Goal: Information Seeking & Learning: Check status

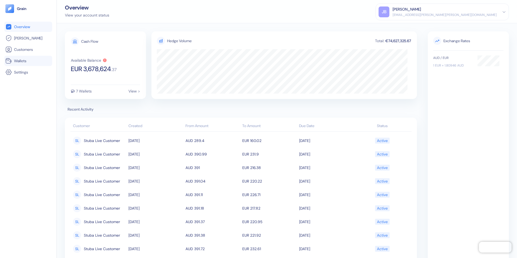
click at [21, 62] on span "Wallets" at bounding box center [20, 60] width 12 height 5
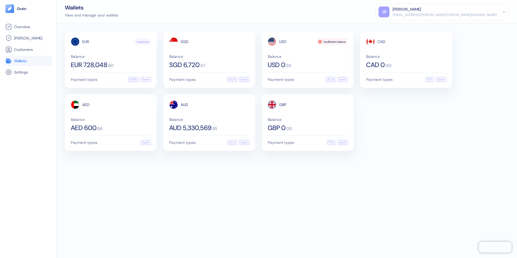
click at [176, 185] on div "EUR Functional Balance EUR 728,048 . 60 Payment types SEPA Swift SGD Balance SG…" at bounding box center [287, 140] width 460 height 234
click at [117, 64] on div "EUR 728,048 . 60" at bounding box center [111, 65] width 80 height 6
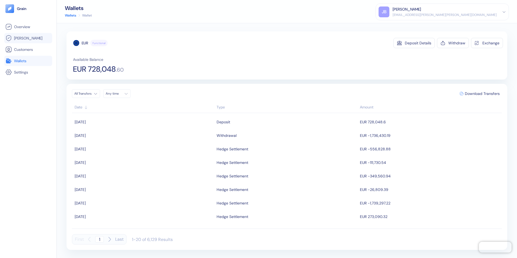
click at [23, 36] on span "[PERSON_NAME]" at bounding box center [28, 37] width 28 height 5
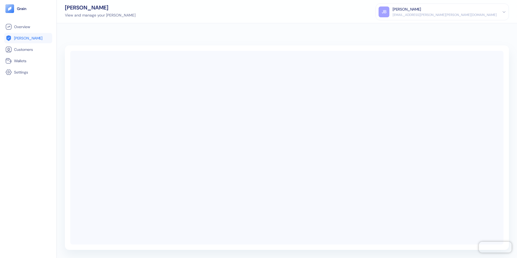
click at [413, 14] on div "[EMAIL_ADDRESS][PERSON_NAME][PERSON_NAME][DOMAIN_NAME]" at bounding box center [444, 14] width 104 height 5
click at [400, 26] on div "Sign Out" at bounding box center [392, 27] width 15 height 6
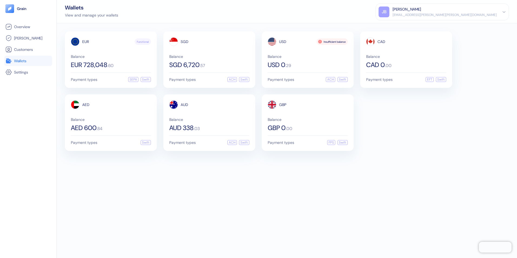
click at [224, 124] on div "Balance AUD 338 . 03" at bounding box center [209, 125] width 80 height 14
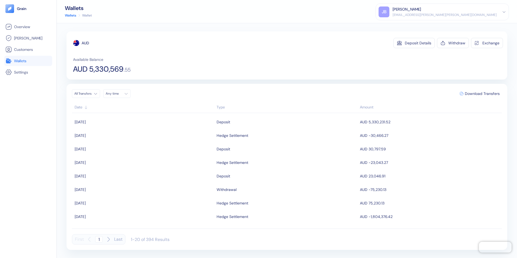
click at [24, 62] on span "Wallets" at bounding box center [20, 60] width 12 height 5
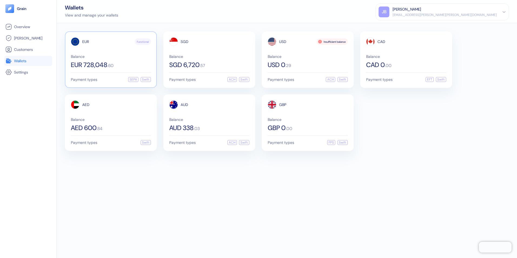
click at [127, 56] on span "Balance" at bounding box center [111, 57] width 80 height 4
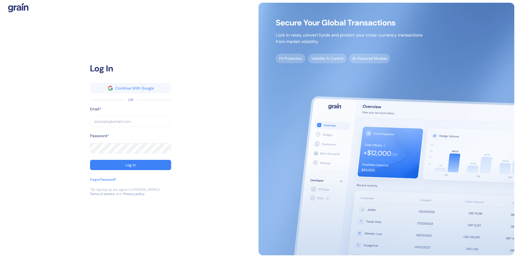
type input "[EMAIL_ADDRESS][PERSON_NAME][PERSON_NAME][DOMAIN_NAME]"
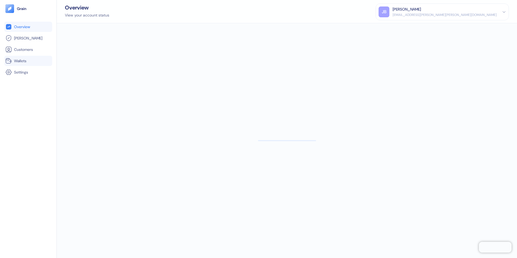
click at [25, 58] on span "Wallets" at bounding box center [20, 60] width 12 height 5
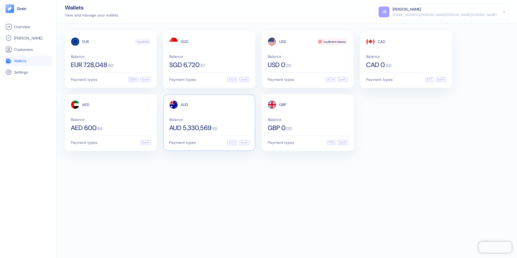
click at [211, 128] on span "AUD 5,330,569" at bounding box center [190, 128] width 42 height 6
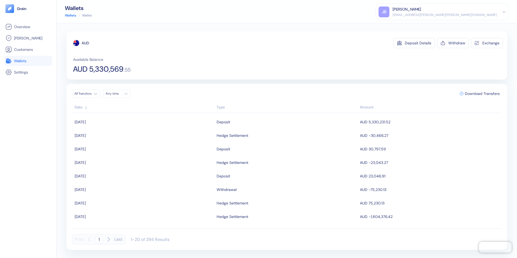
click at [16, 58] on span "Wallets" at bounding box center [20, 60] width 12 height 5
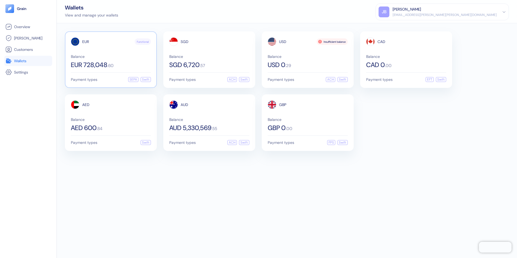
click at [76, 55] on span "Balance" at bounding box center [111, 57] width 80 height 4
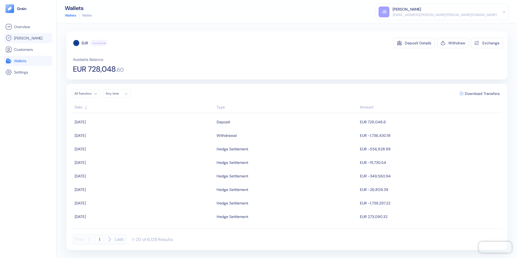
click at [19, 39] on span "[PERSON_NAME]" at bounding box center [28, 37] width 28 height 5
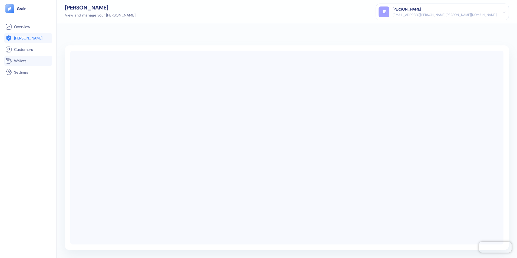
click at [17, 62] on span "Wallets" at bounding box center [20, 60] width 12 height 5
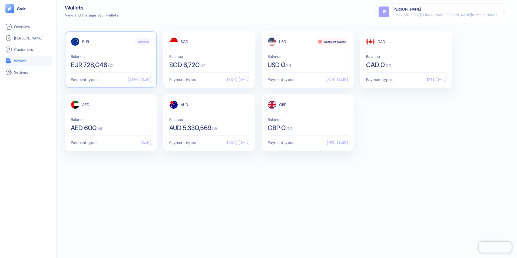
click at [123, 60] on div "Balance EUR 728,048 . 60" at bounding box center [111, 62] width 80 height 14
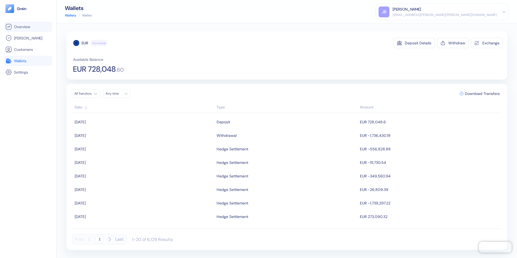
click at [24, 27] on span "Overview" at bounding box center [22, 26] width 16 height 5
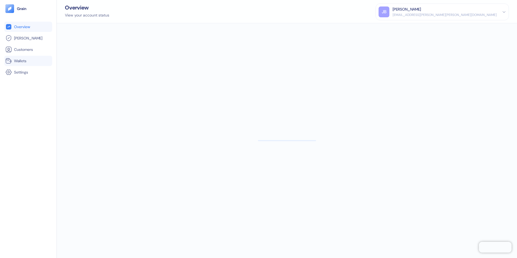
click at [19, 62] on span "Wallets" at bounding box center [20, 60] width 12 height 5
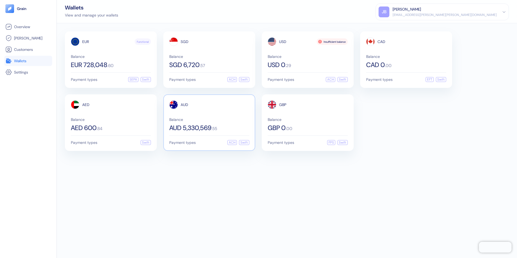
click at [205, 125] on span "AUD 5,330,569" at bounding box center [190, 128] width 42 height 6
